Goal: Task Accomplishment & Management: Manage account settings

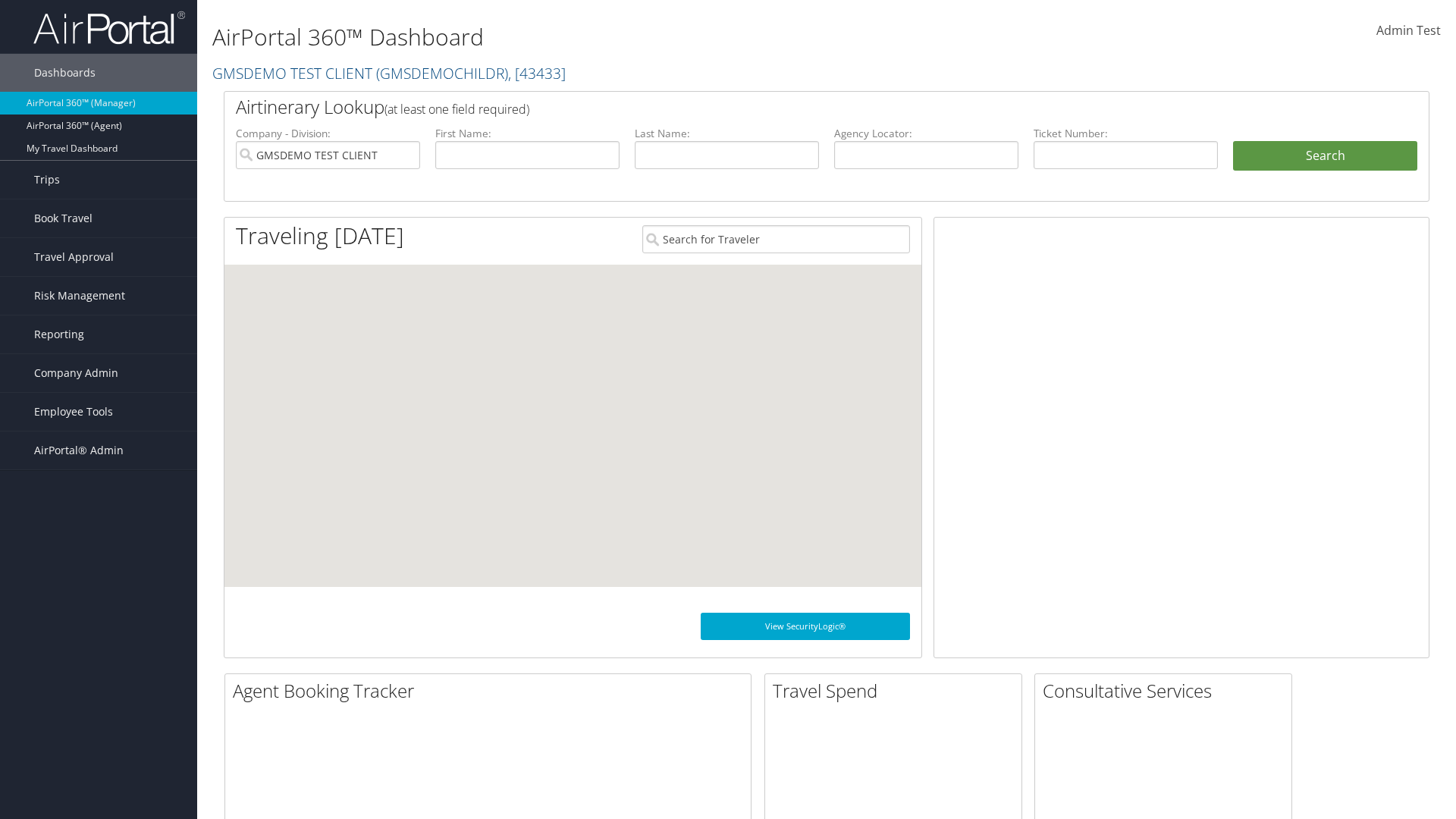
click at [99, 373] on span "Company Admin" at bounding box center [76, 373] width 84 height 38
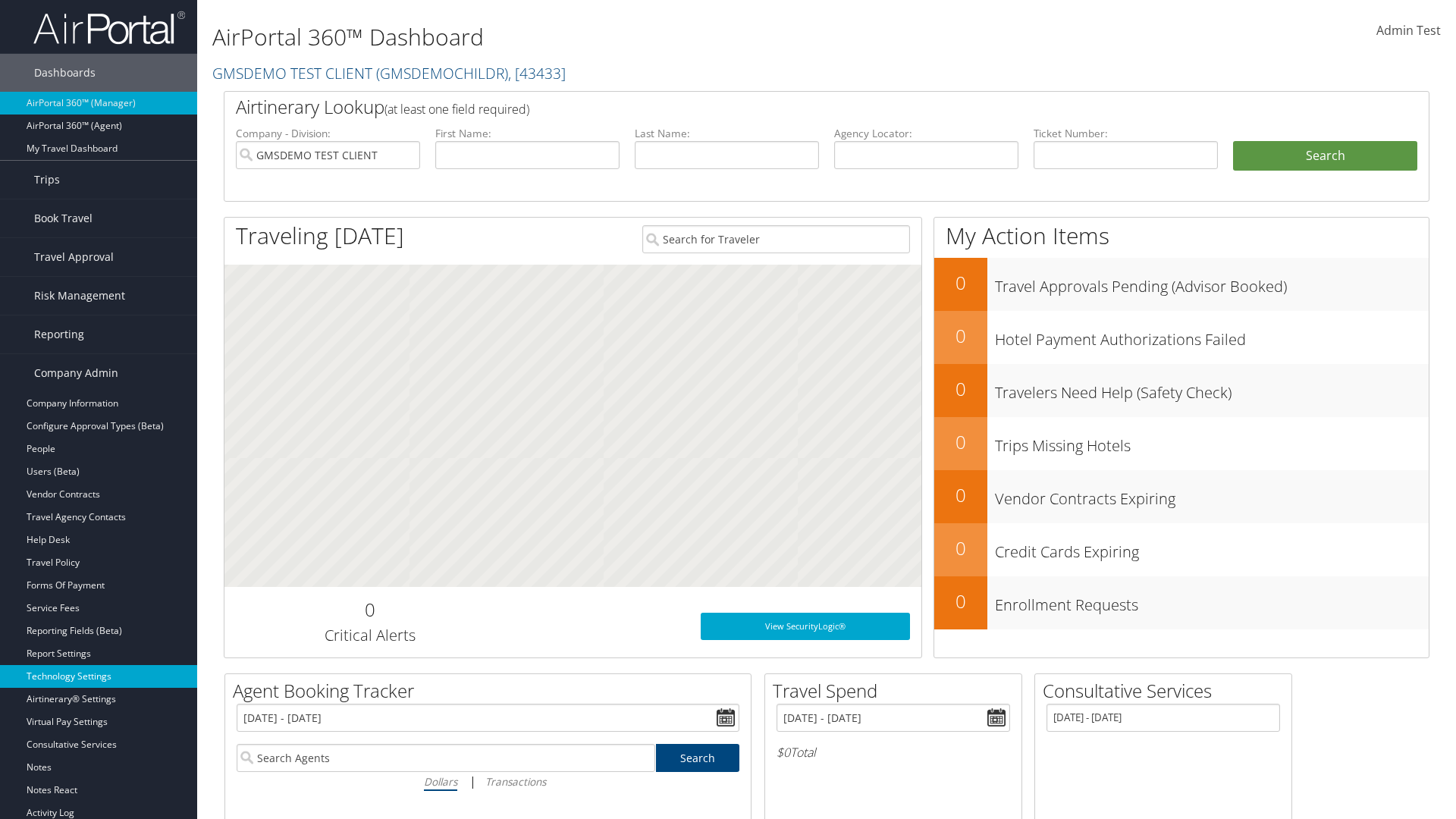
click at [99, 677] on link "Technology Settings" at bounding box center [99, 677] width 197 height 23
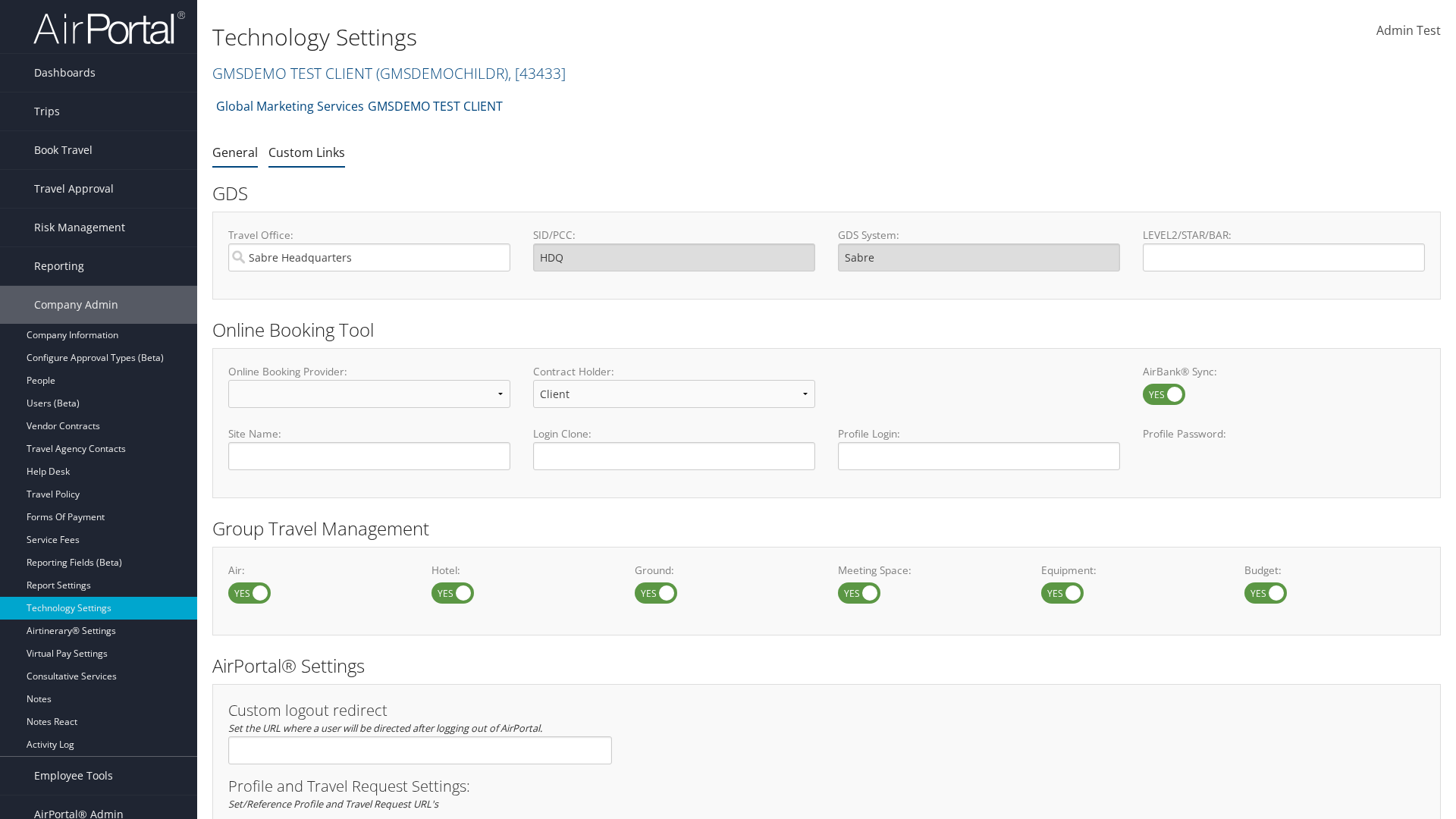
click at [306, 152] on link "Custom Links" at bounding box center [307, 152] width 77 height 17
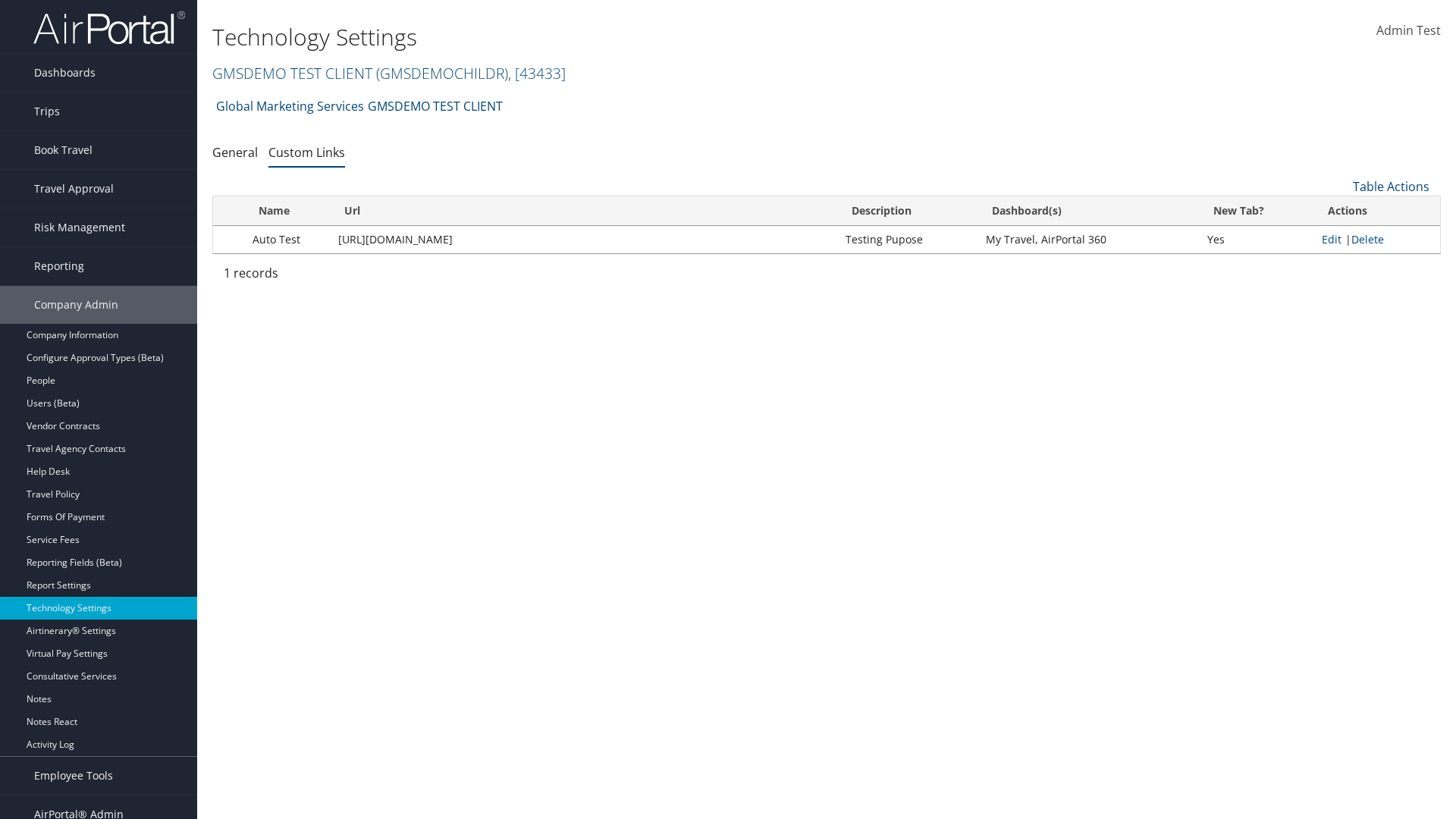
click at [292, 72] on link "GMSDEMO TEST CLIENT ( GMSDEMOCHILDR ) , [ 43433 ]" at bounding box center [388, 72] width 354 height 20
click at [0, 0] on input "search" at bounding box center [0, 0] width 0 height 0
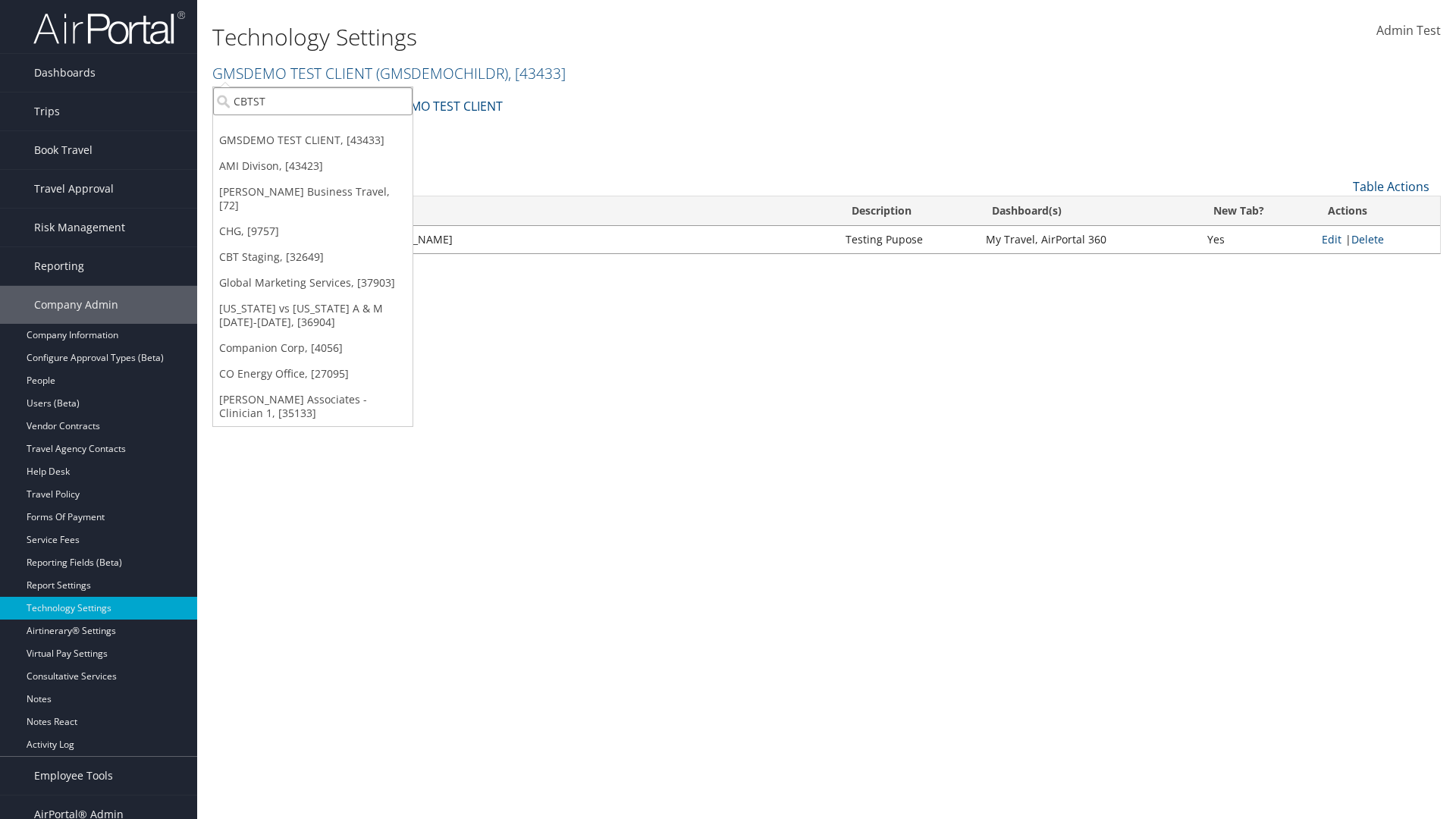
type input "CBTSTG"
click at [312, 129] on div "CBT Staging (CBTSTG), [32649]" at bounding box center [313, 129] width 216 height 14
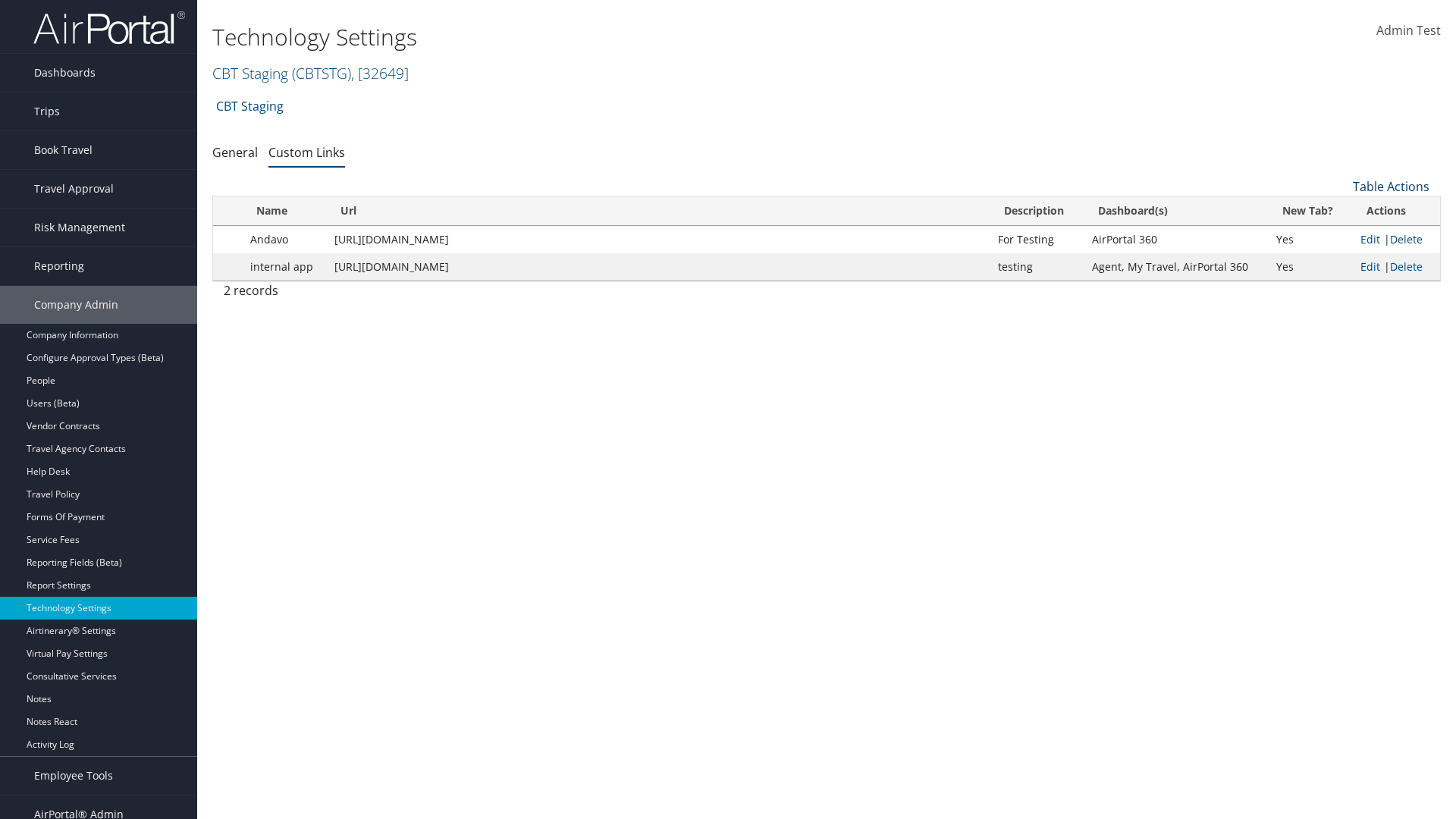
click at [1391, 187] on link "Table Actions" at bounding box center [1391, 186] width 77 height 17
click at [1340, 210] on link "New Record" at bounding box center [1340, 210] width 199 height 26
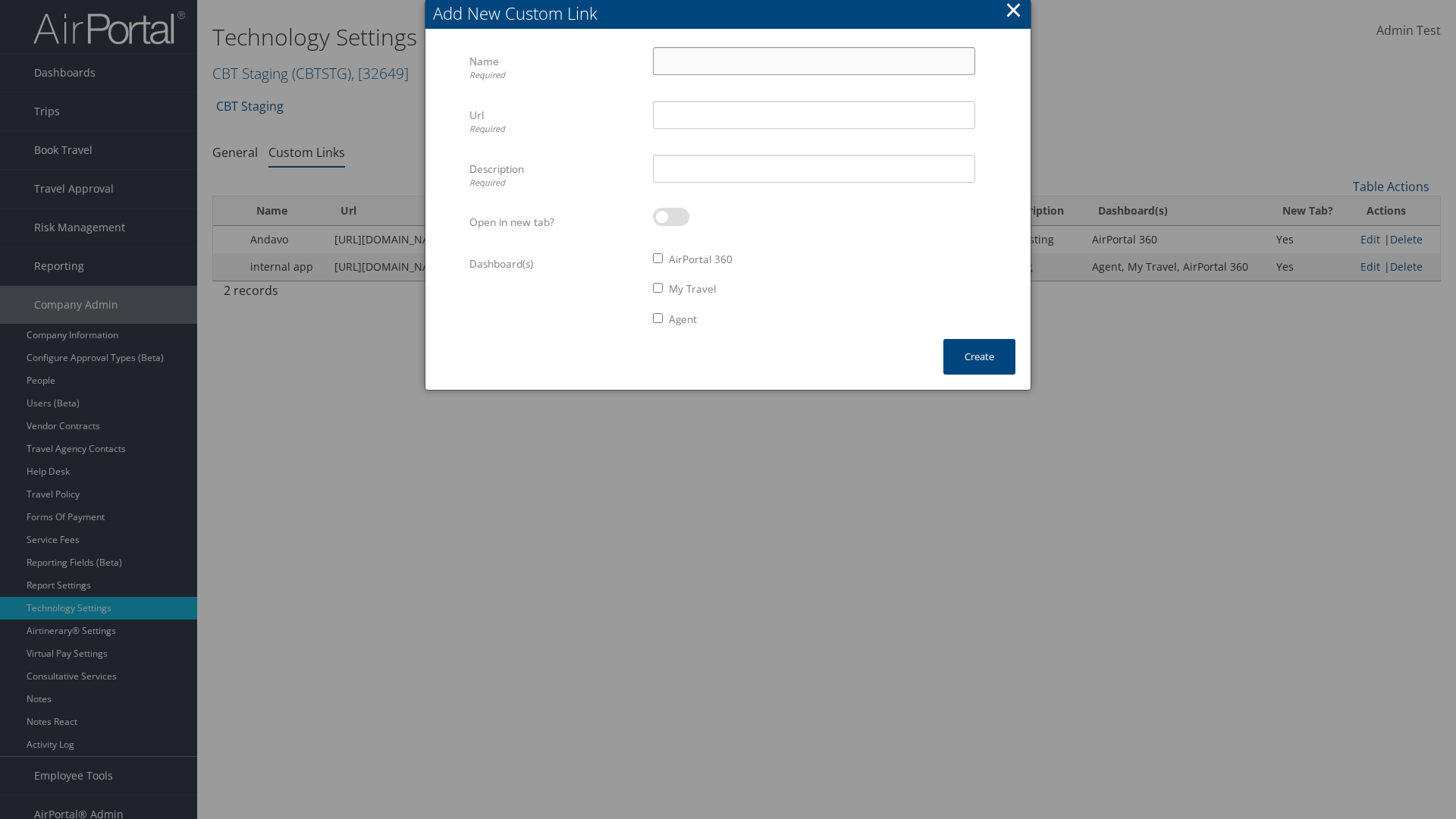
click at [814, 60] on input "Name Required" at bounding box center [814, 61] width 322 height 28
type input "Auto Test"
click at [814, 114] on input "Url Required" at bounding box center [814, 115] width 322 height 28
type input "[URL][DOMAIN_NAME]"
click at [814, 169] on input "Description Required" at bounding box center [814, 169] width 322 height 28
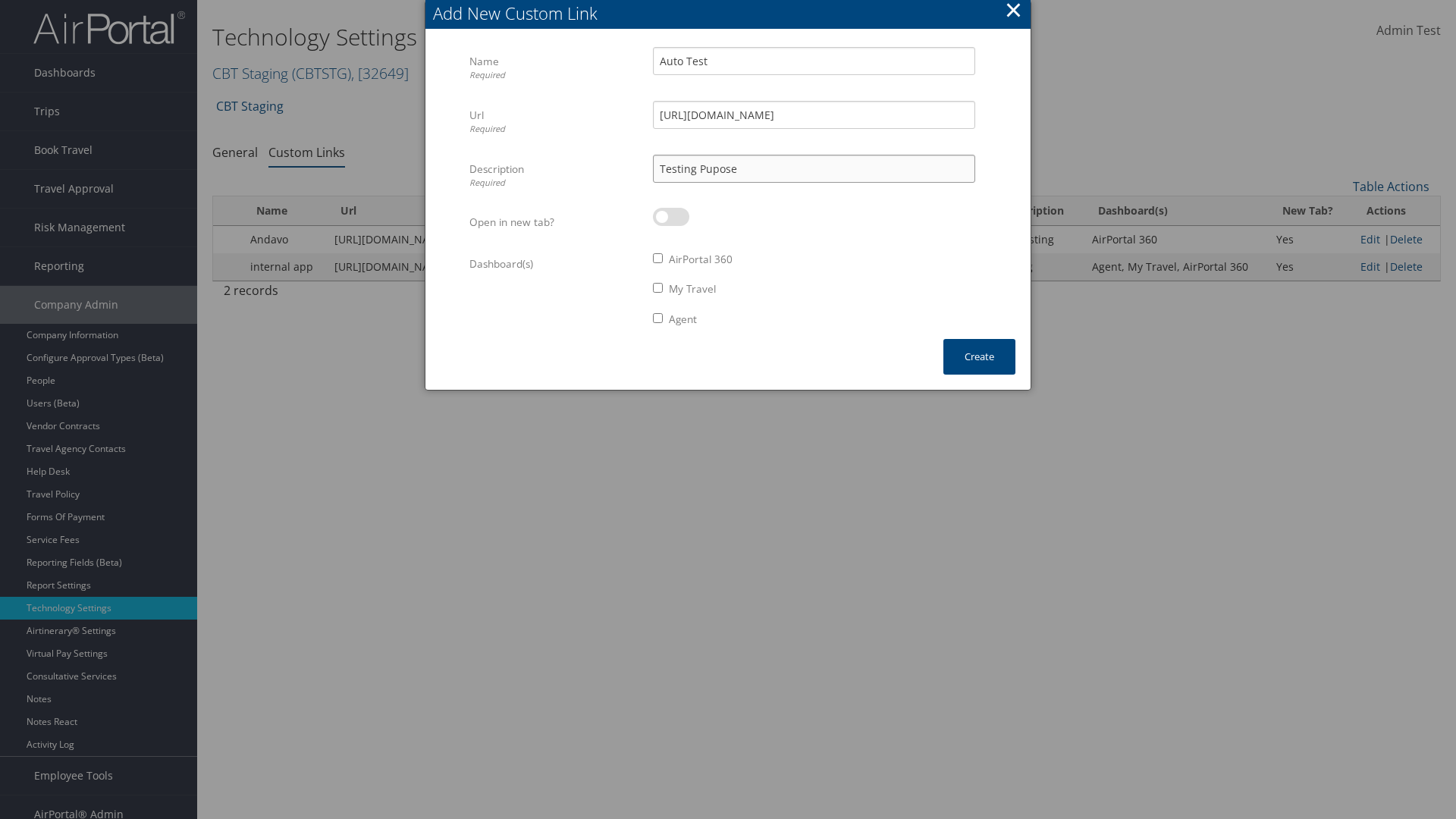
type input "Testing Pupose"
click at [671, 217] on label at bounding box center [671, 217] width 37 height 18
click at [670, 217] on input "checkbox" at bounding box center [665, 219] width 10 height 10
checkbox input "true"
click at [702, 259] on label "AirPortal 360" at bounding box center [700, 258] width 64 height 15
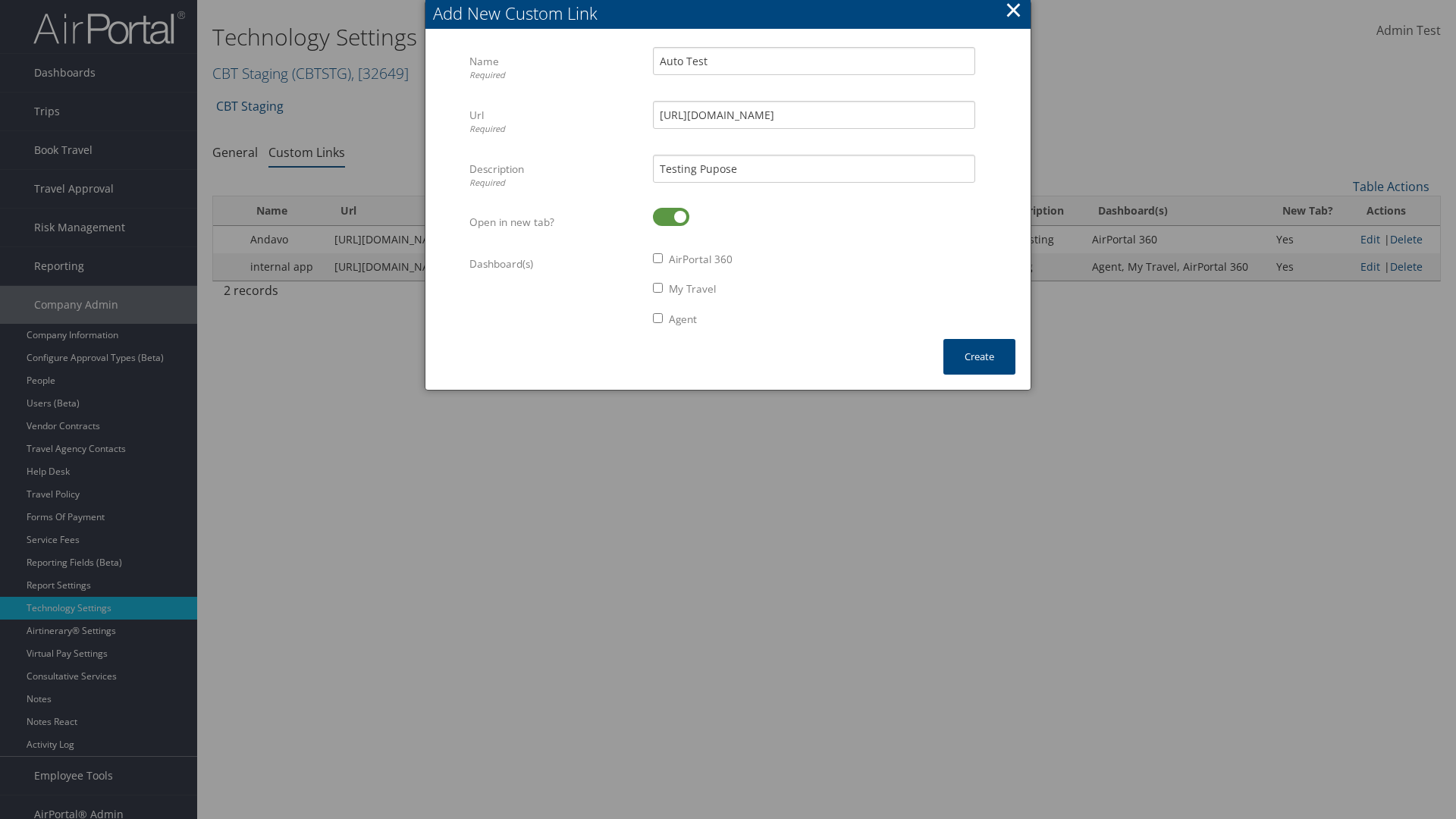
click at [663, 259] on input "AirPortal 360" at bounding box center [657, 258] width 10 height 10
checkbox input "true"
click at [693, 289] on label "My Travel" at bounding box center [692, 288] width 47 height 15
click at [663, 289] on input "My Travel" at bounding box center [657, 287] width 10 height 10
checkbox input "true"
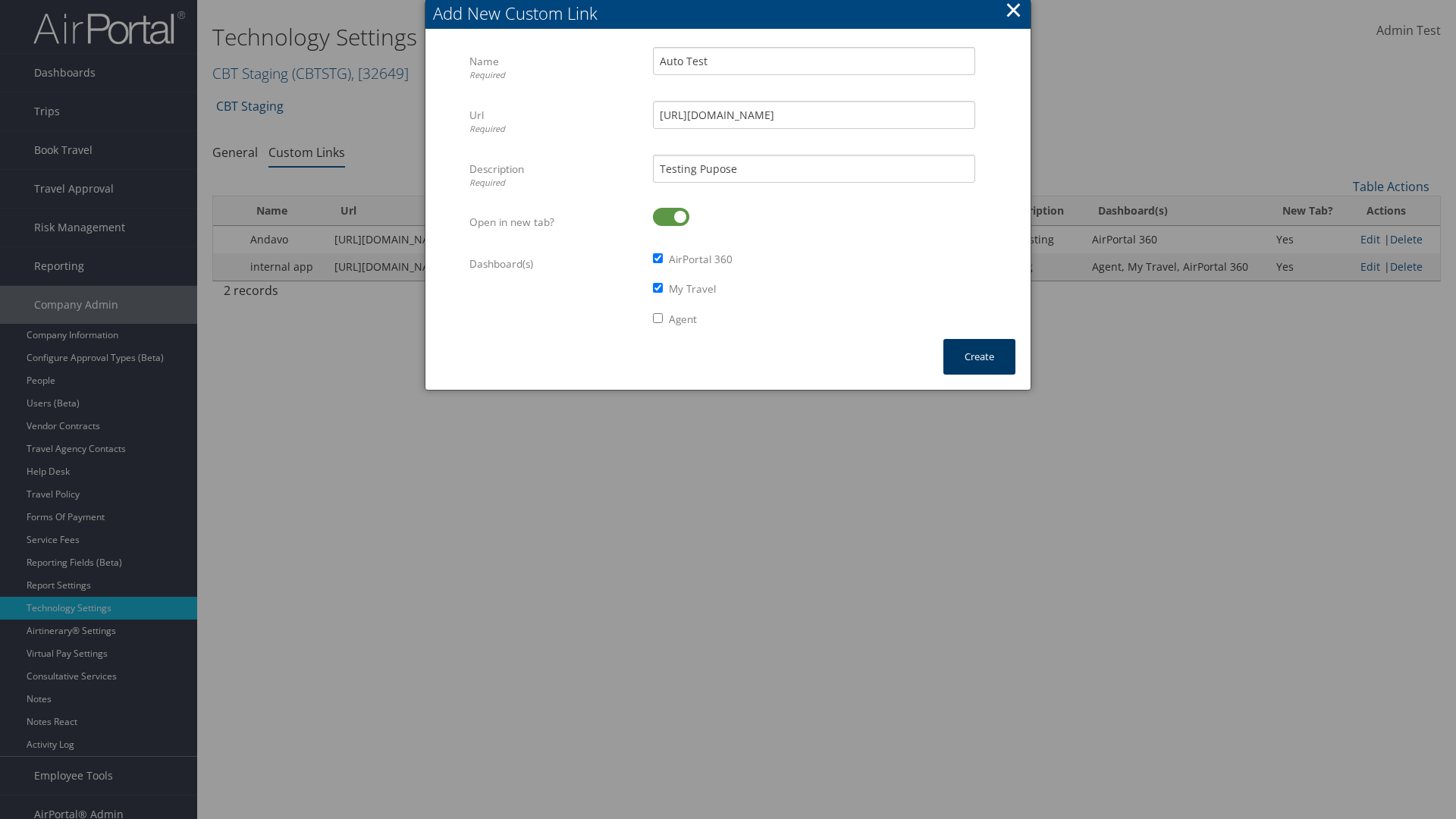
click at [979, 356] on button "Create" at bounding box center [979, 356] width 72 height 36
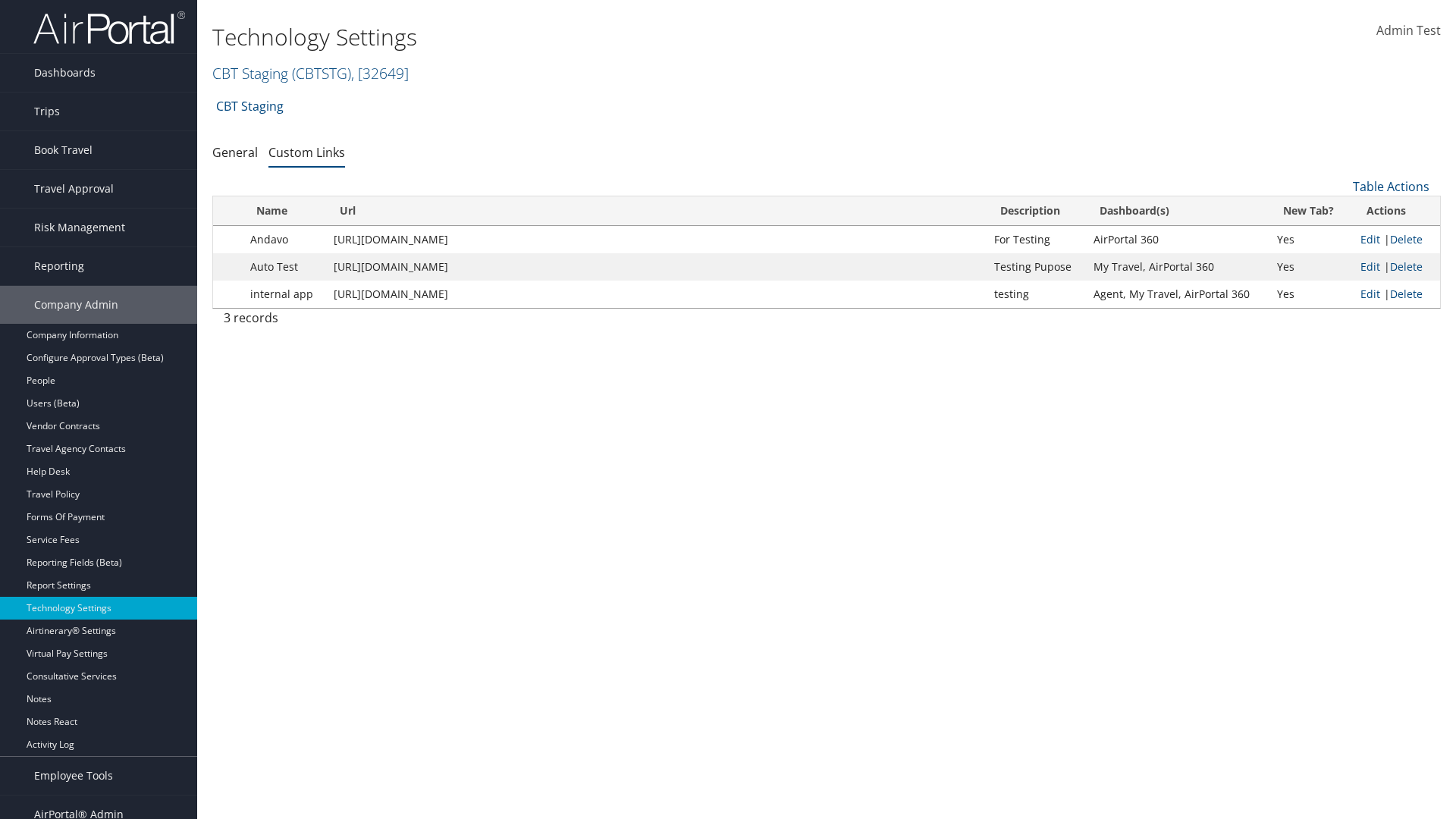
click at [99, 72] on link "Dashboards" at bounding box center [99, 72] width 197 height 38
click at [0, 0] on link "AirPortal 360™ (Manager)" at bounding box center [0, 0] width 0 height 0
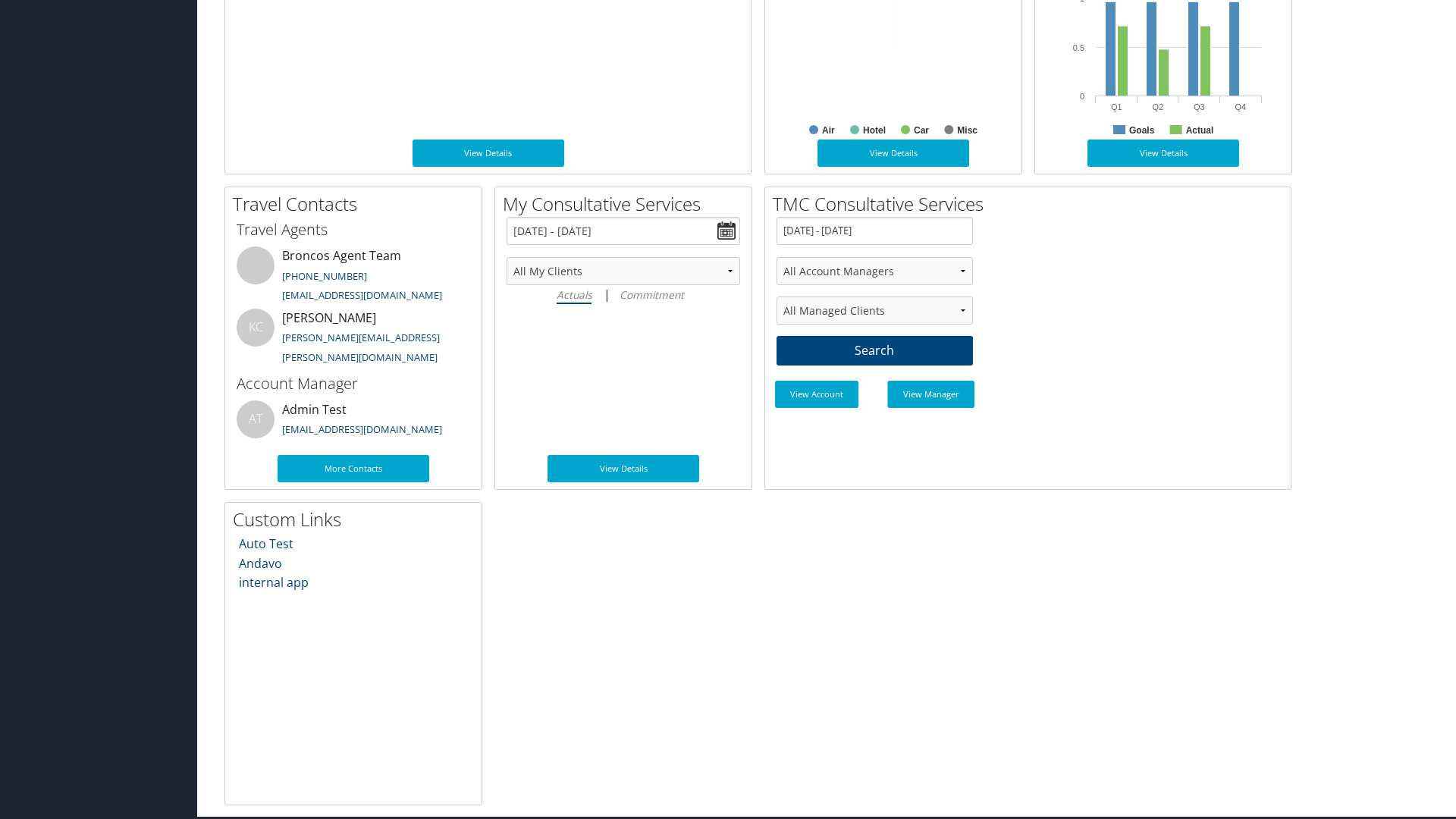
scroll to position [802, 0]
click at [265, 543] on link "Auto Test" at bounding box center [266, 543] width 55 height 17
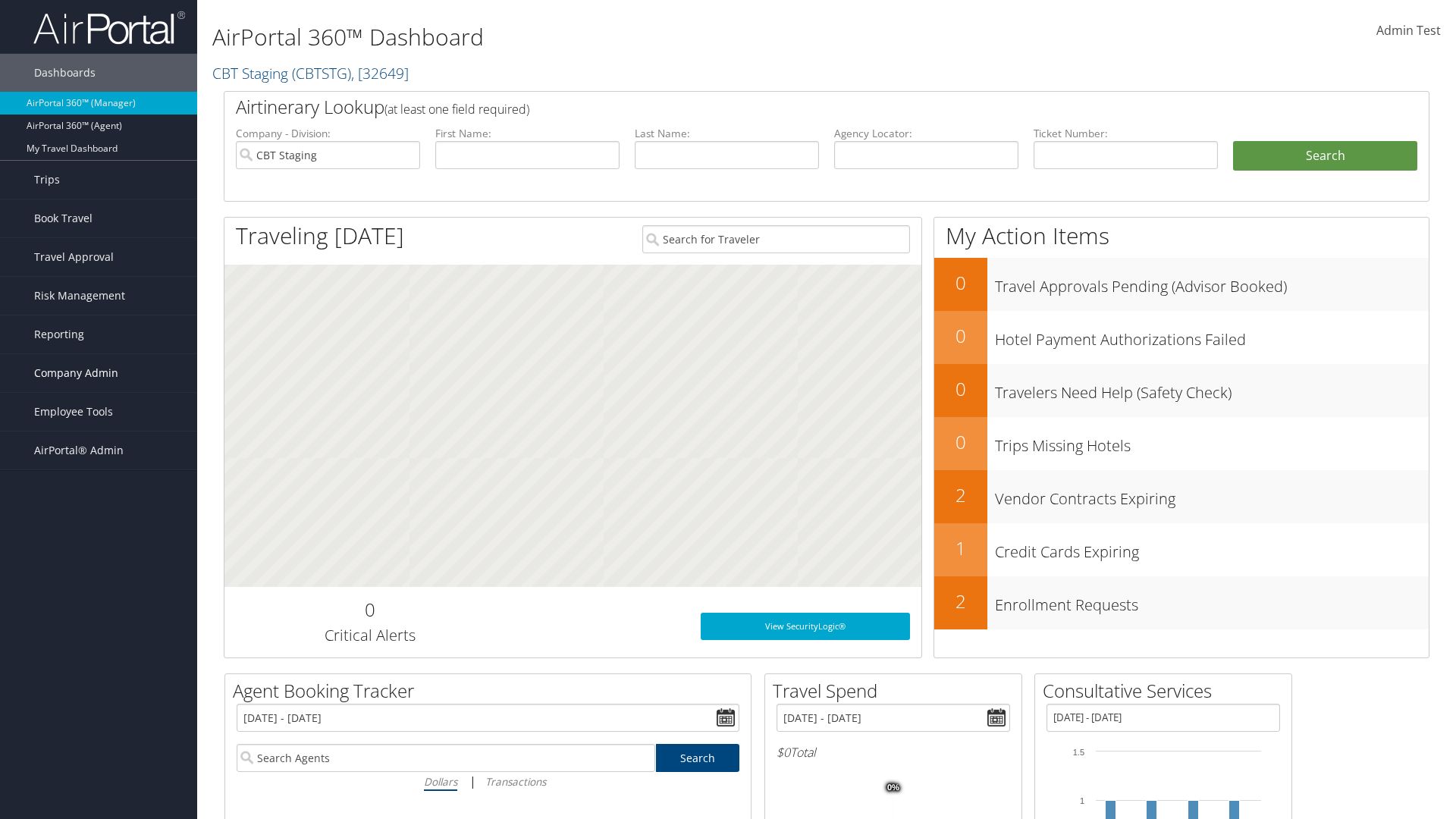
click at [99, 373] on span "Company Admin" at bounding box center [76, 373] width 84 height 38
click at [99, 665] on link "Technology Settings" at bounding box center [99, 677] width 197 height 23
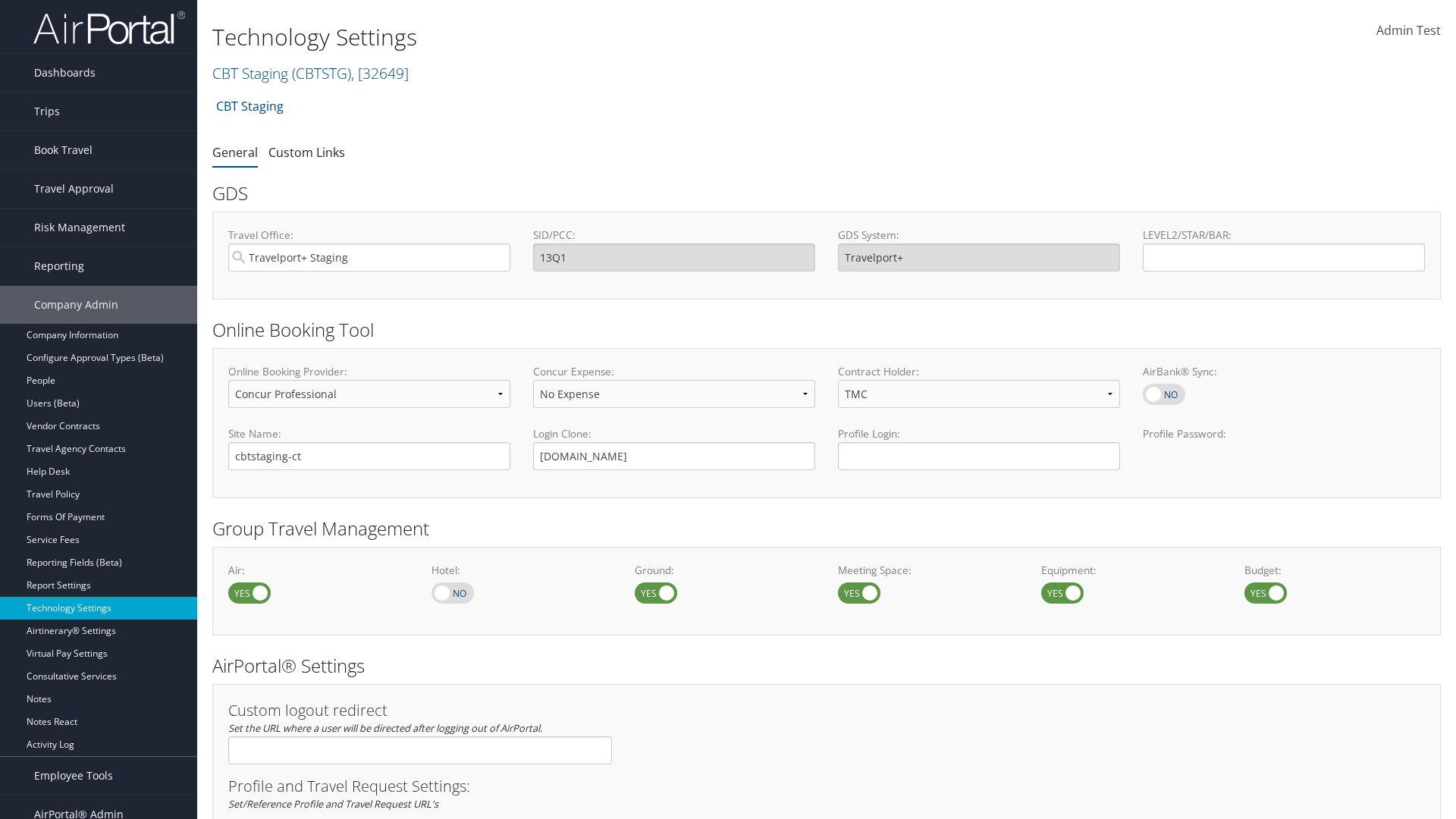
select select "4"
click at [306, 152] on link "Custom Links" at bounding box center [307, 152] width 77 height 17
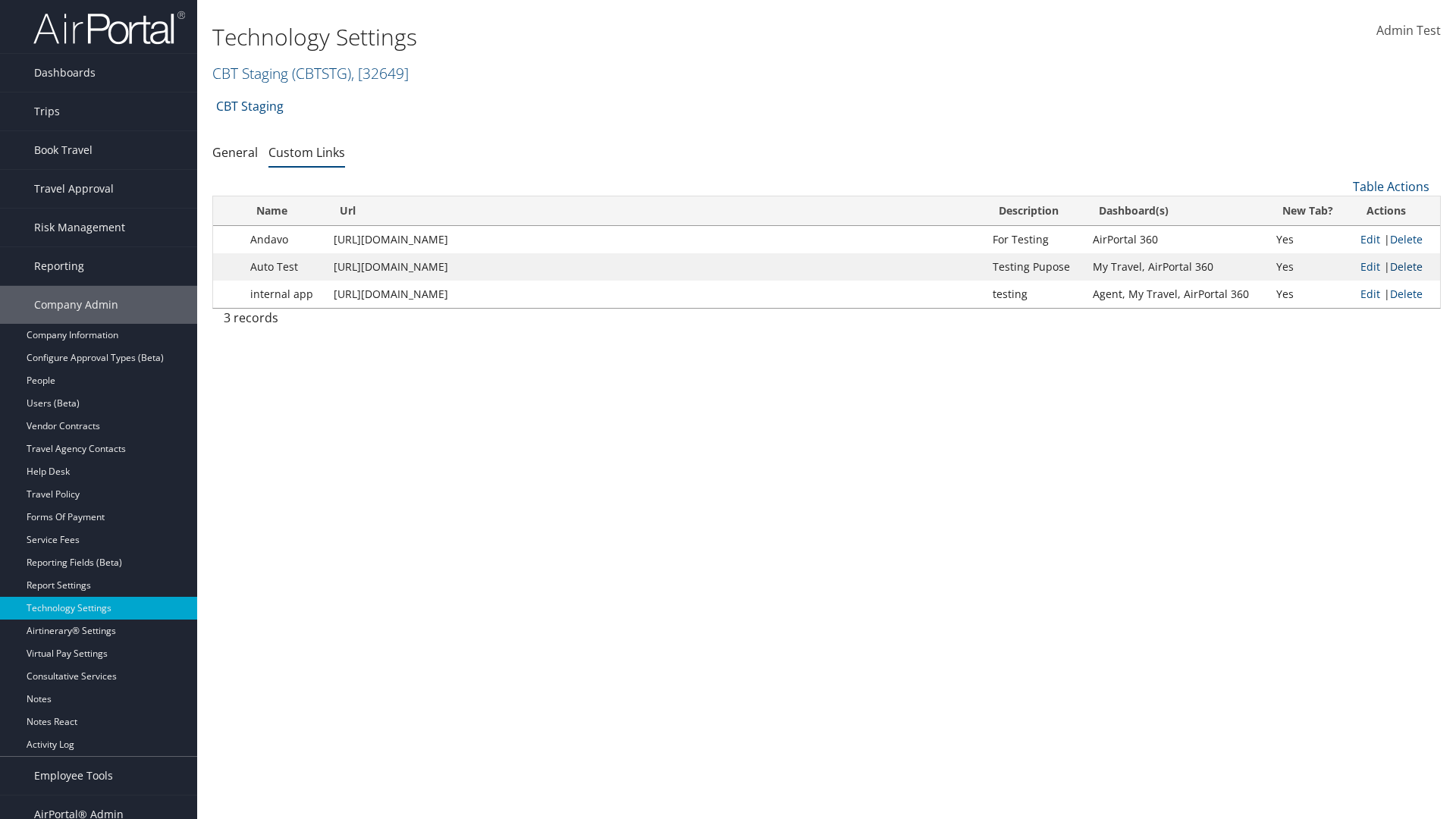
click at [1406, 266] on link "Delete" at bounding box center [1405, 266] width 32 height 15
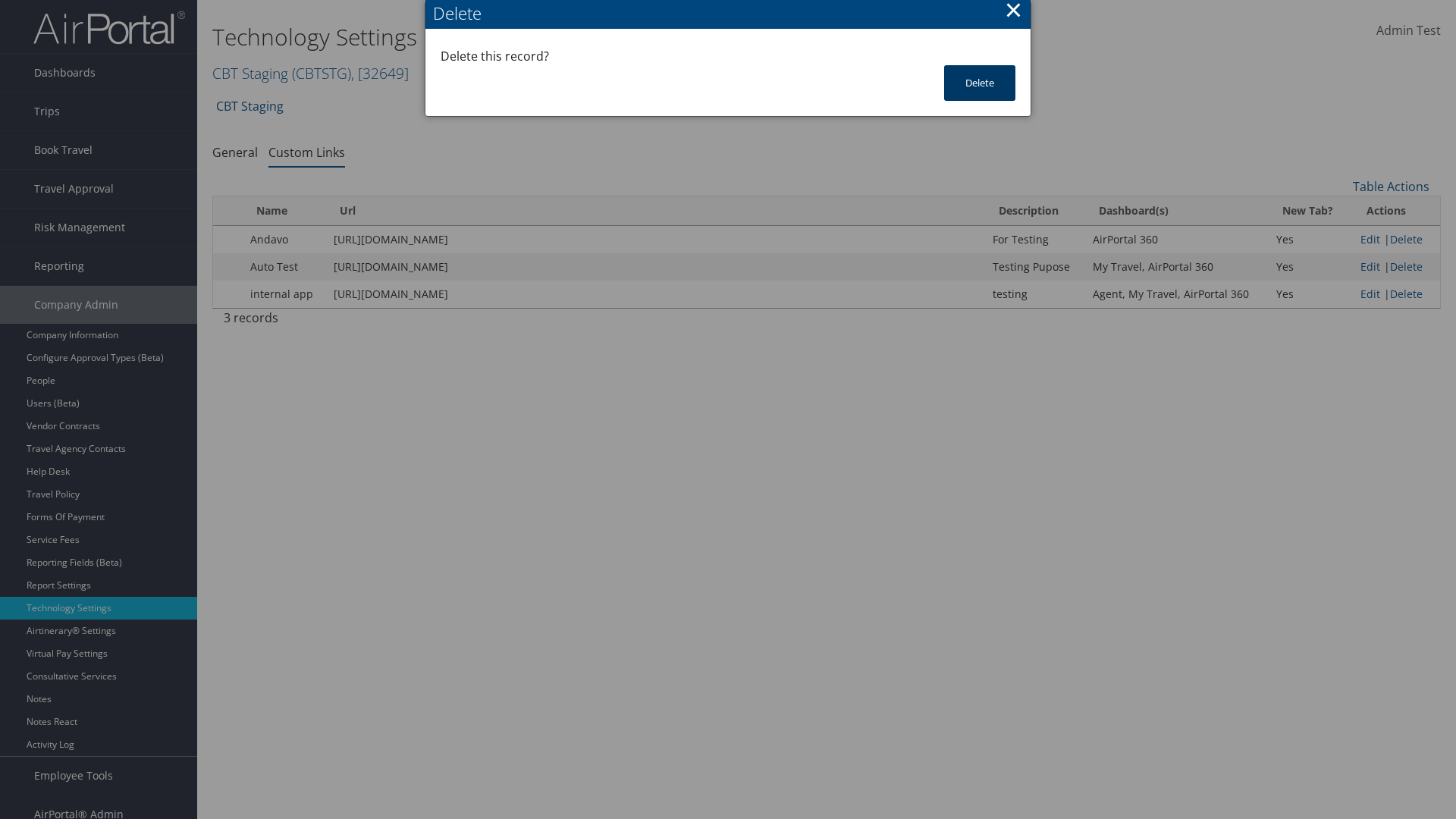
click at [979, 83] on button "Delete" at bounding box center [980, 83] width 72 height 36
